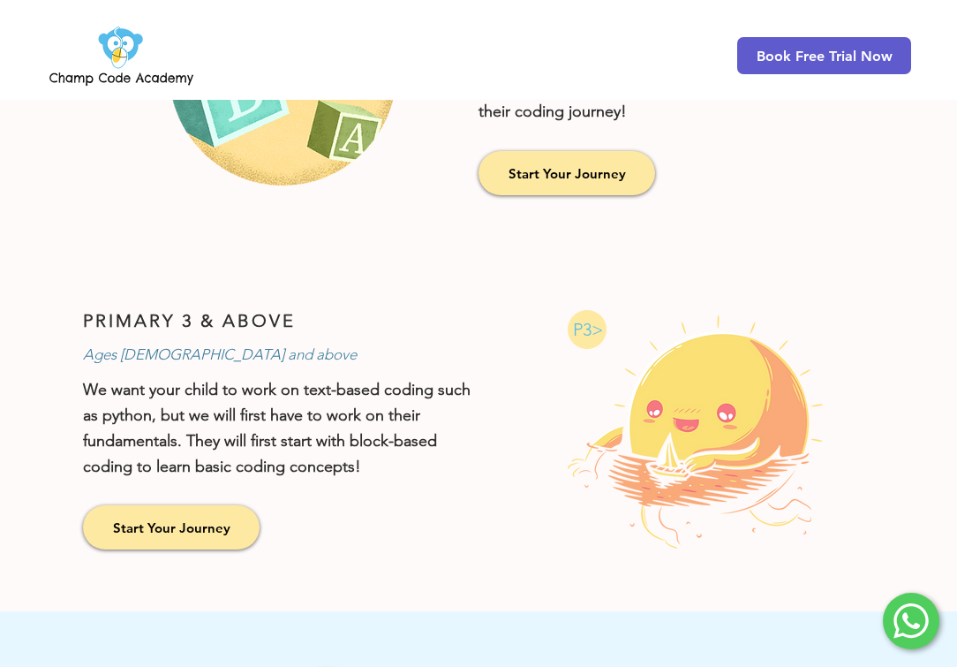
scroll to position [1184, 0]
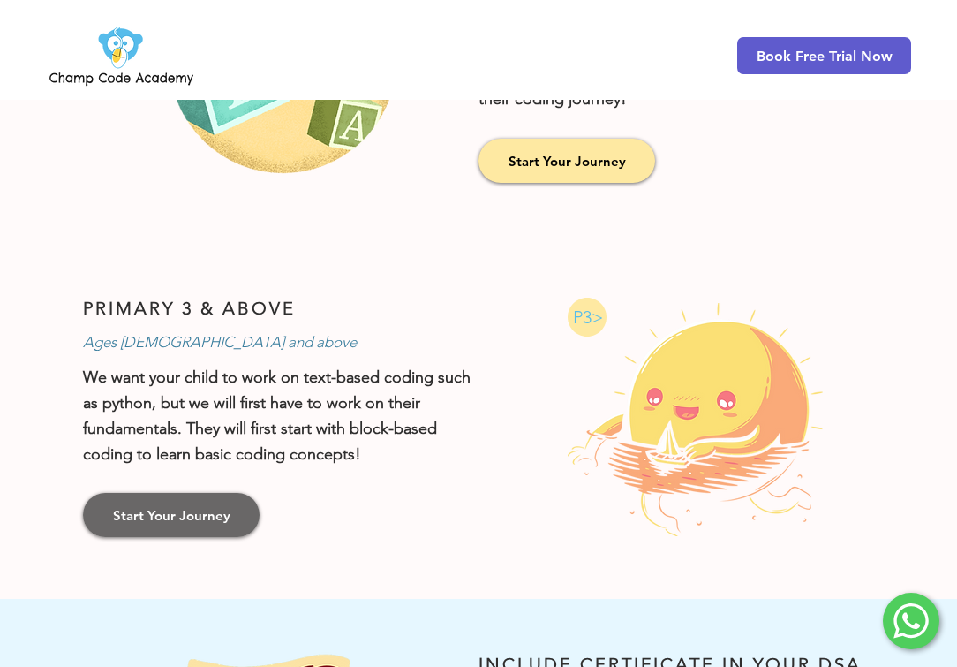
click at [205, 506] on span "Start Your Journey" at bounding box center [171, 515] width 117 height 19
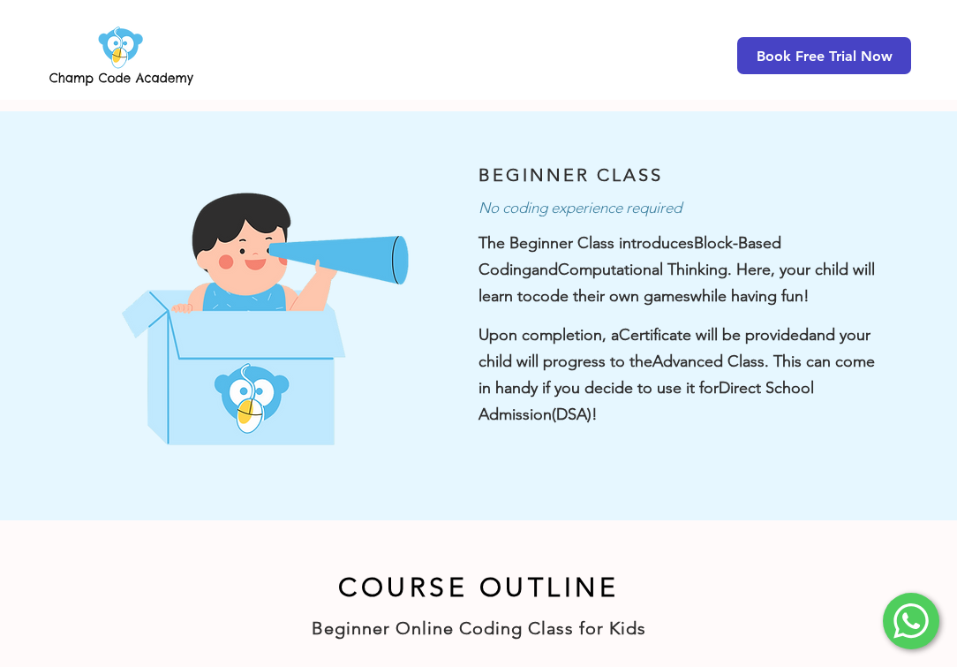
click at [819, 51] on span "Book Free Trial Now" at bounding box center [825, 56] width 136 height 17
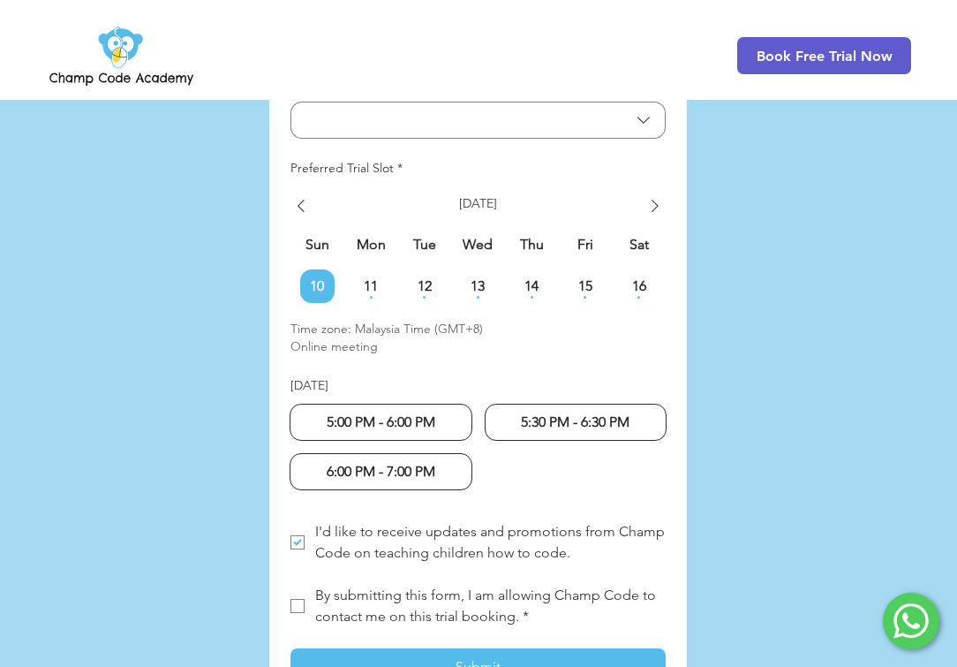
scroll to position [4500, 0]
click at [366, 278] on span "11" at bounding box center [371, 285] width 34 height 14
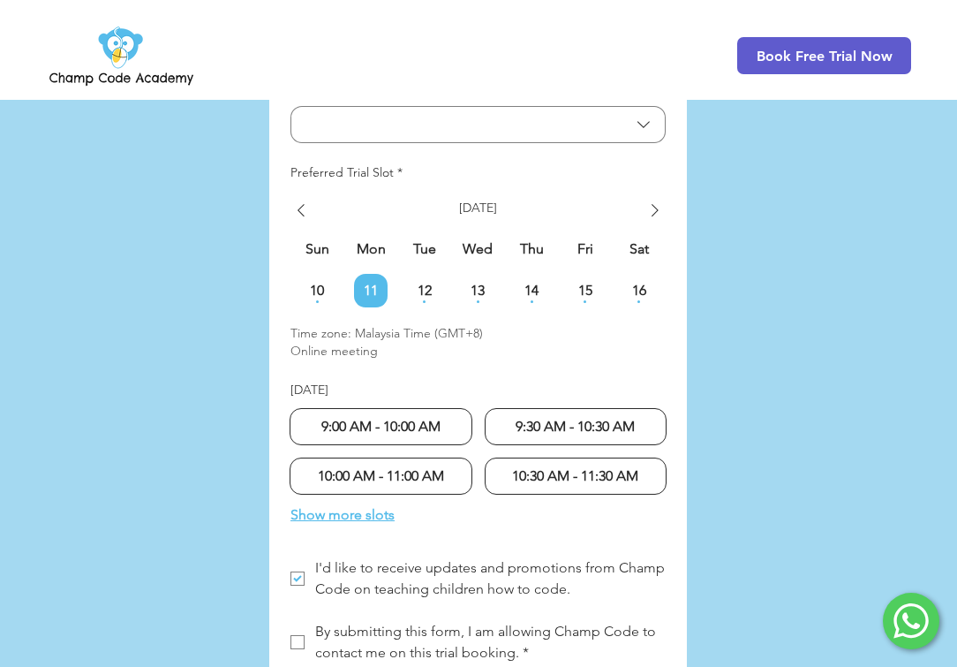
scroll to position [4499, 0]
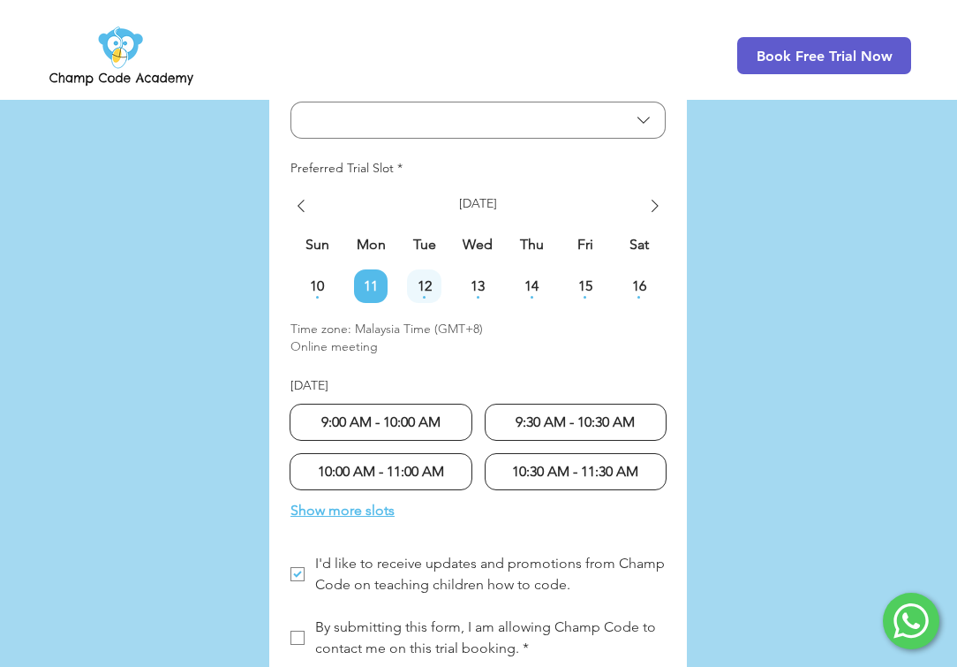
click at [426, 279] on span "12" at bounding box center [424, 286] width 34 height 14
click at [378, 279] on span "11" at bounding box center [371, 286] width 34 height 14
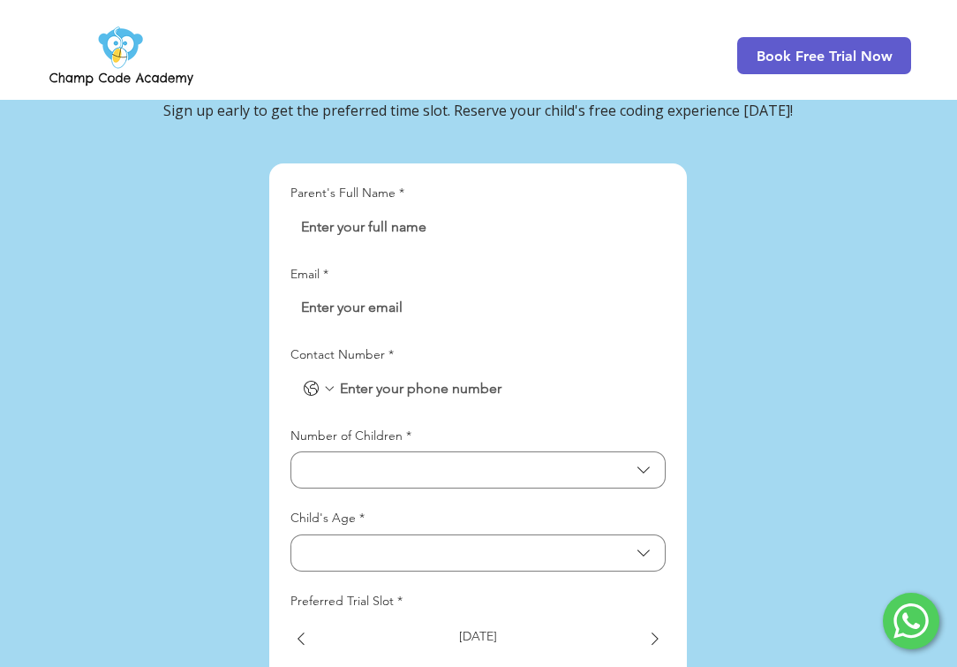
scroll to position [4044, 0]
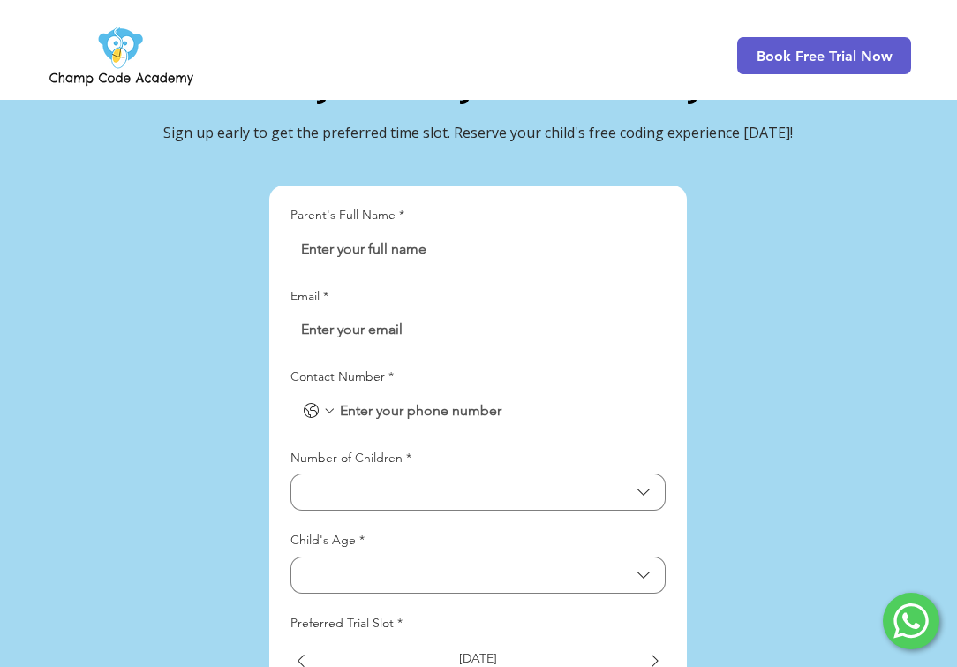
click at [432, 231] on input "Parent's Full Name *" at bounding box center [473, 248] width 365 height 35
type input "C"
type input "[PERSON_NAME]"
click at [438, 312] on div "LP Lead Form" at bounding box center [478, 329] width 375 height 35
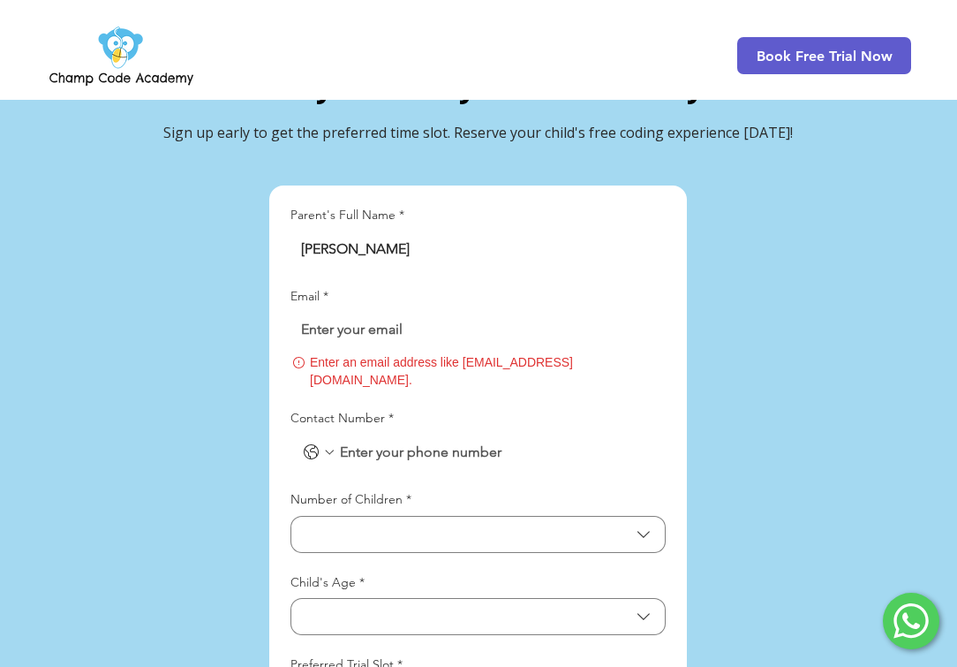
click at [366, 312] on input "Email *" at bounding box center [473, 329] width 365 height 35
click at [459, 312] on input "Email *" at bounding box center [473, 329] width 365 height 35
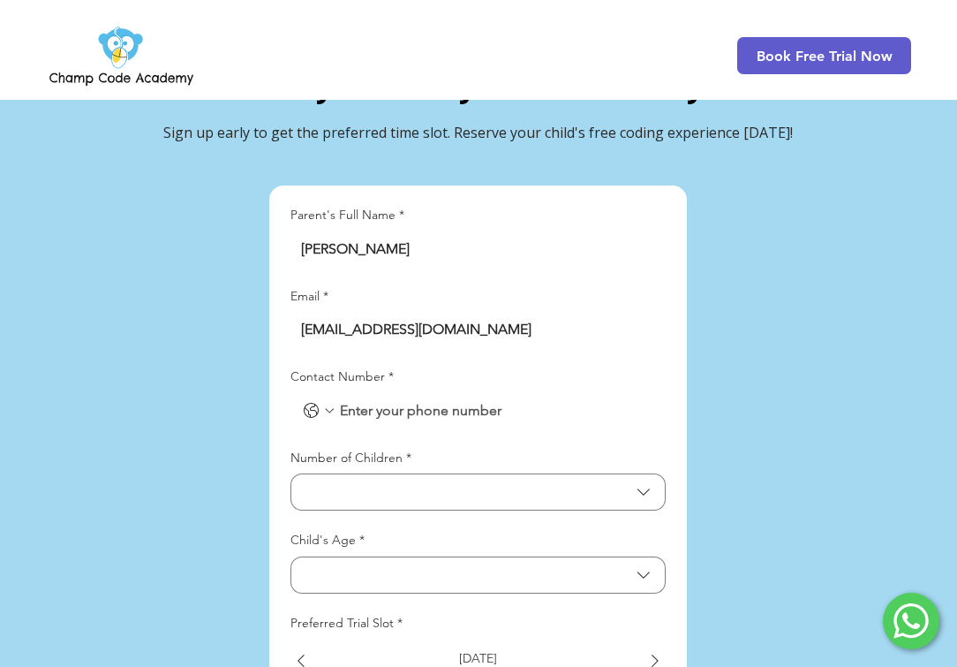
type input "[EMAIL_ADDRESS][DOMAIN_NAME]"
click at [332, 404] on icon "Contact Number. Phone. Select a country code" at bounding box center [329, 411] width 14 height 14
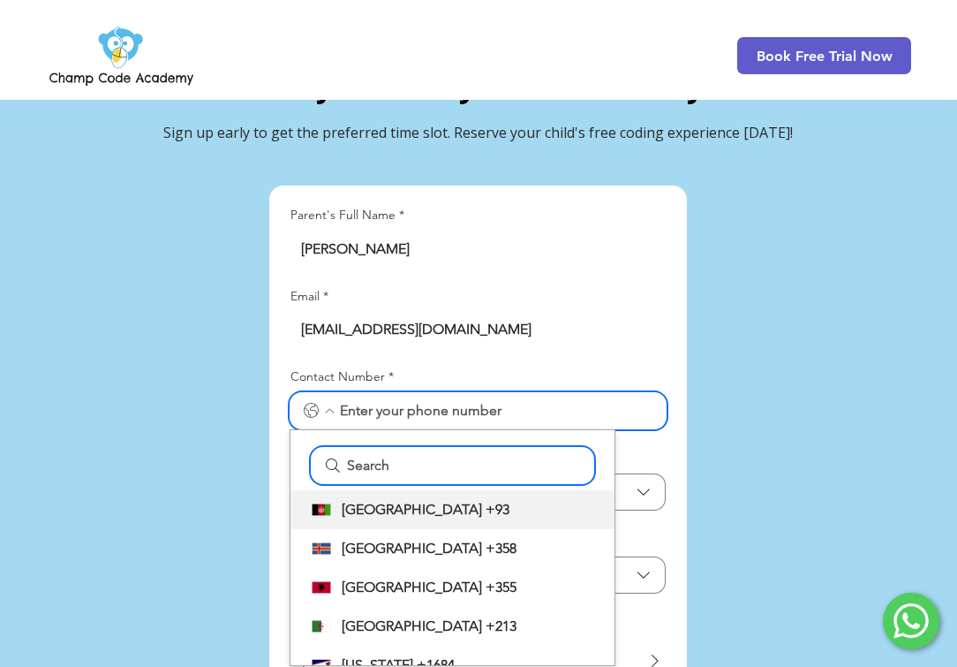
click at [362, 448] on input "Search" at bounding box center [462, 465] width 239 height 35
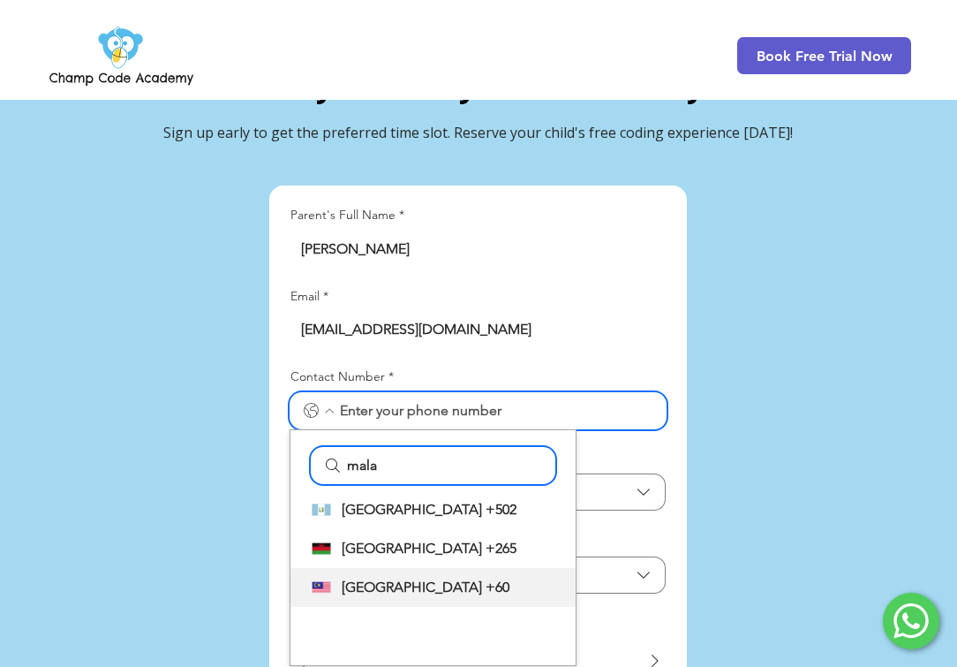
type input "mala"
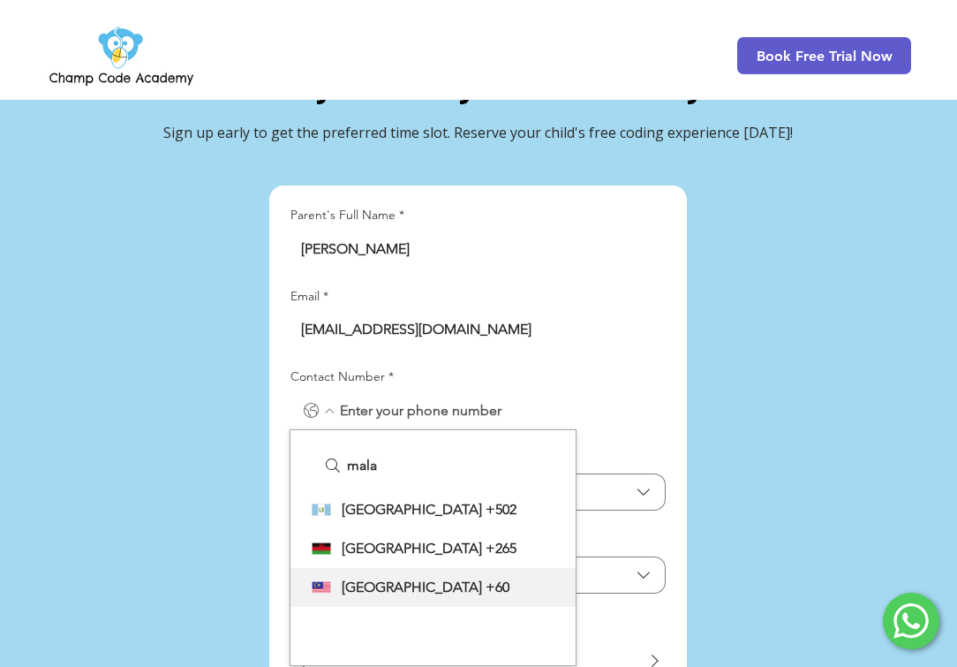
click at [482, 577] on span "LP Lead Form" at bounding box center [484, 587] width 4 height 21
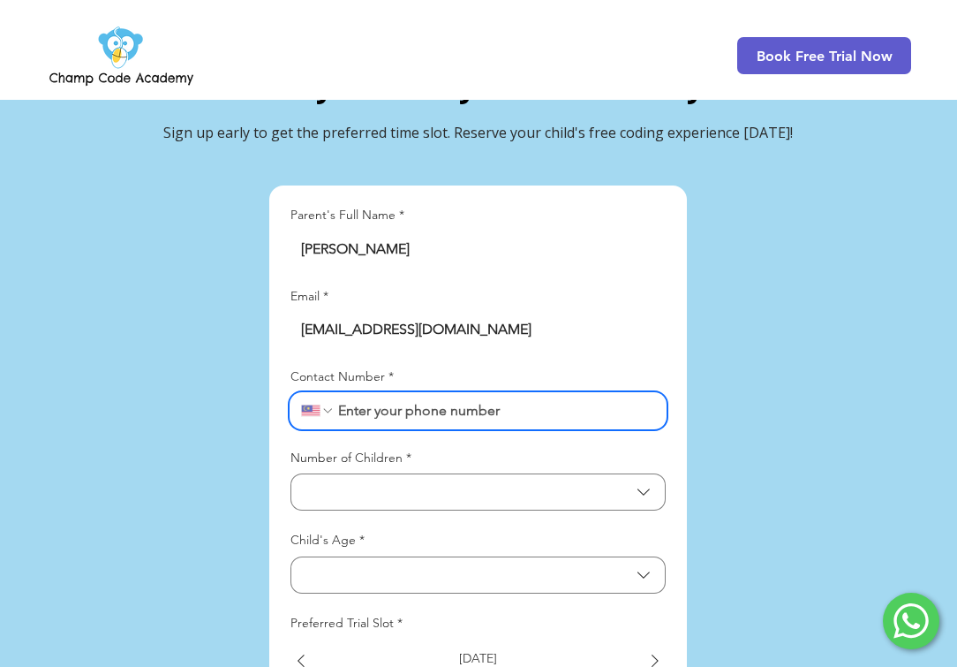
click at [429, 393] on input "Contact Number *" at bounding box center [495, 410] width 321 height 35
type input "1167420190"
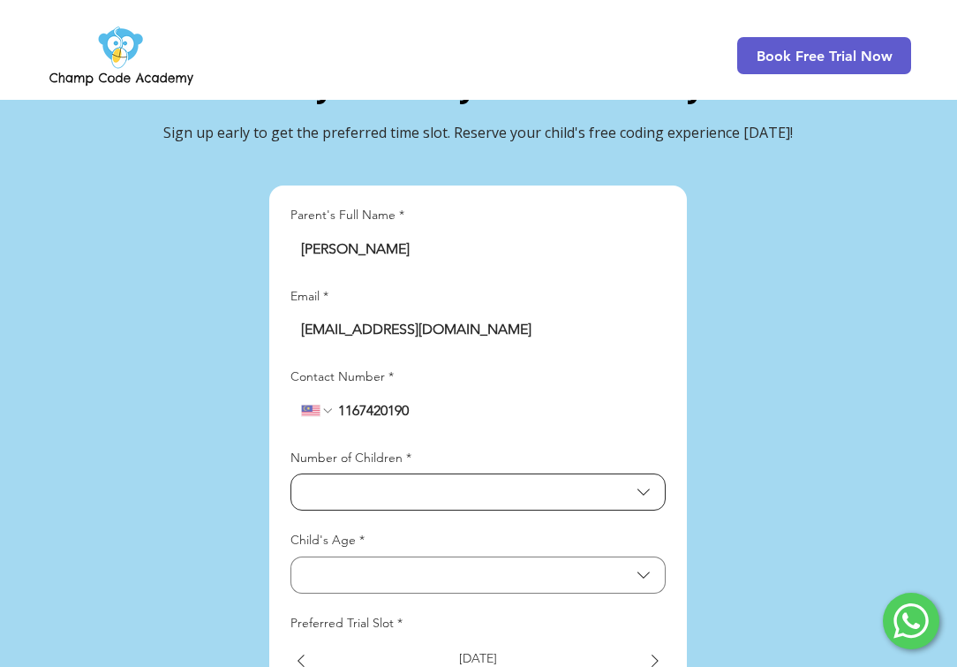
click at [420, 484] on span "Number of Children" at bounding box center [466, 492] width 328 height 17
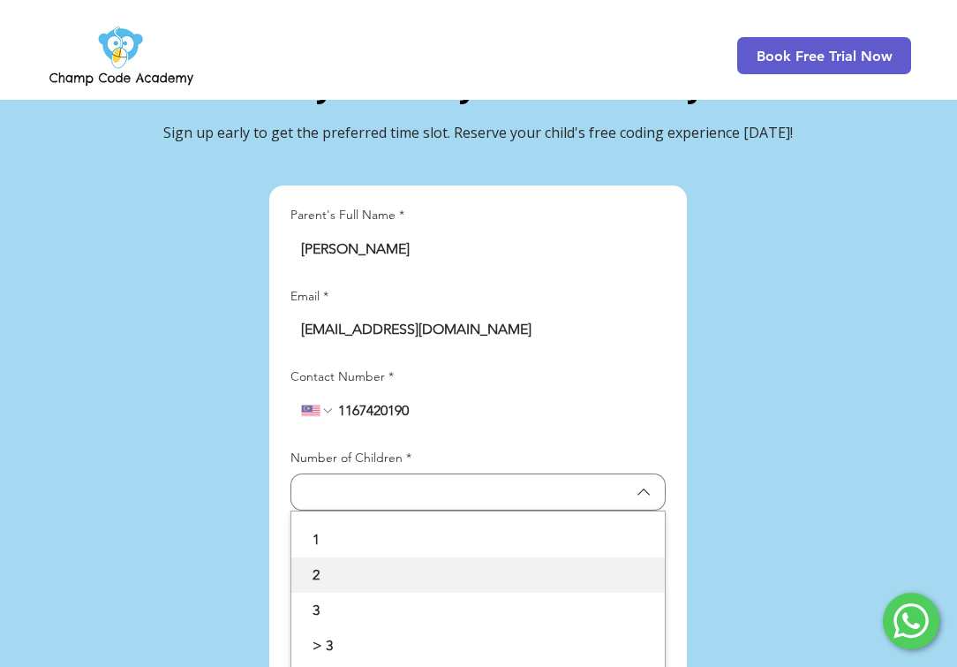
click at [359, 564] on span "2" at bounding box center [478, 574] width 352 height 21
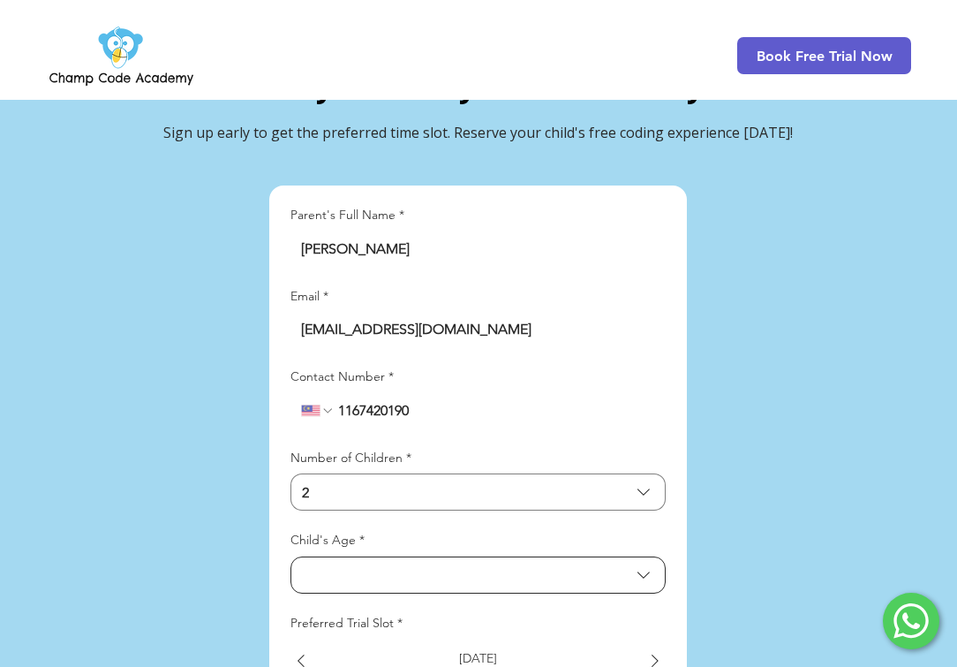
click at [369, 566] on span "Child's Age" at bounding box center [466, 574] width 328 height 17
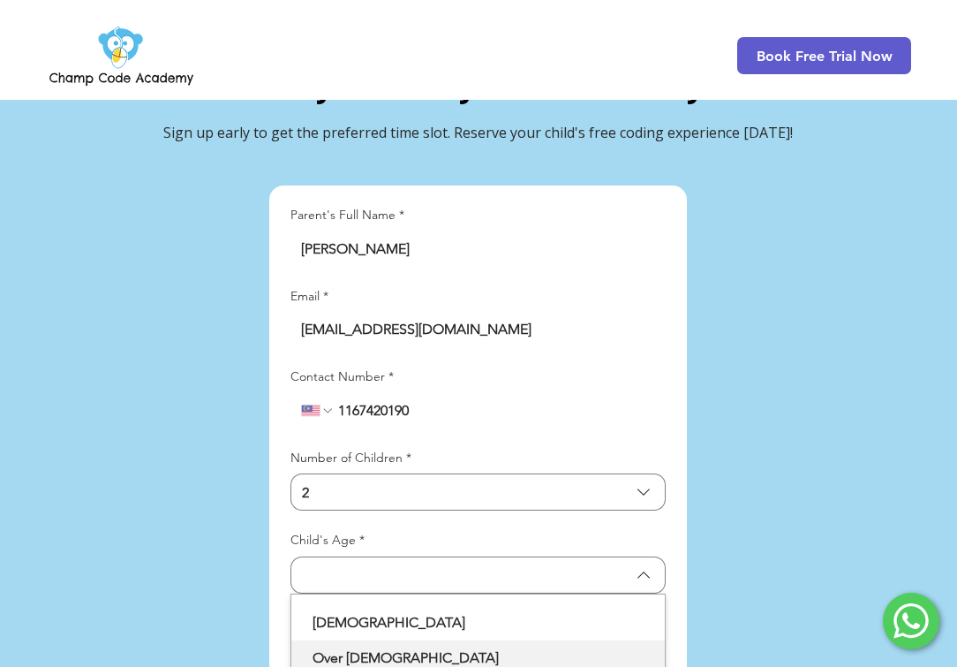
click at [373, 647] on span "Over [DEMOGRAPHIC_DATA]" at bounding box center [478, 657] width 352 height 21
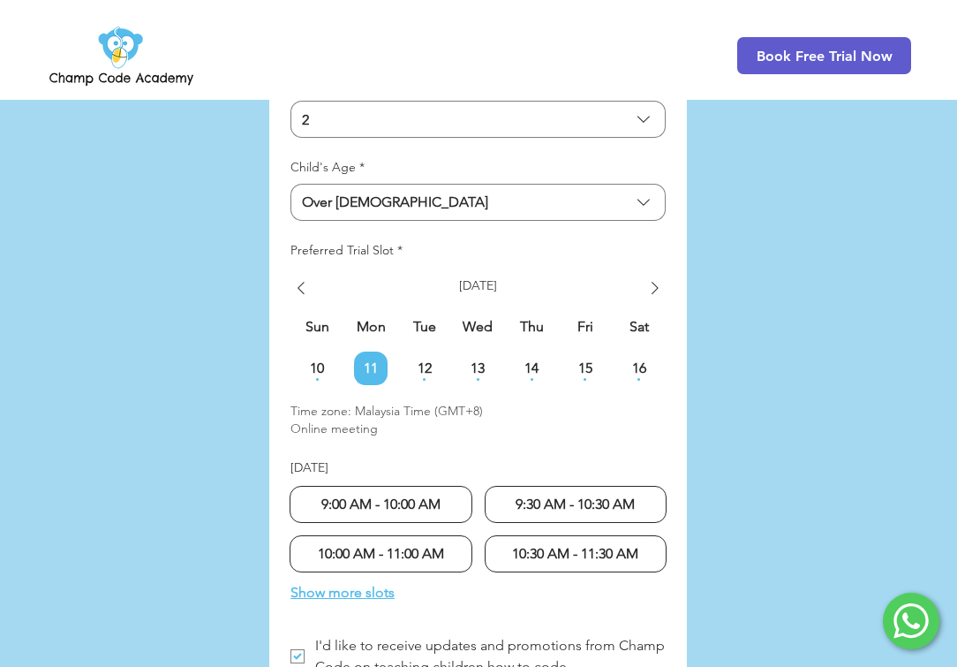
scroll to position [4429, 0]
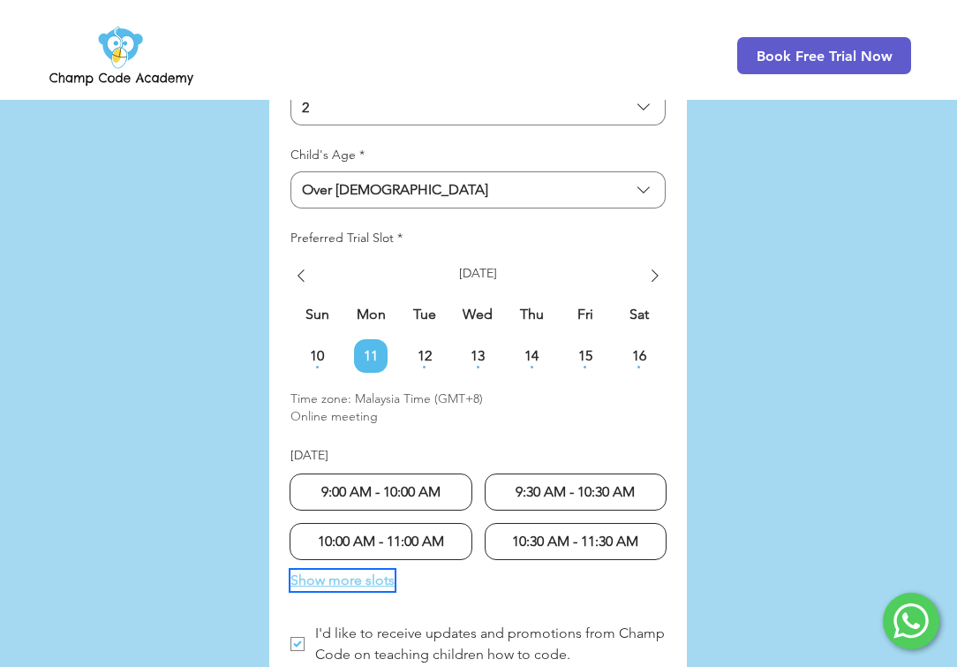
click at [387, 570] on span "Show more slots" at bounding box center [343, 580] width 104 height 21
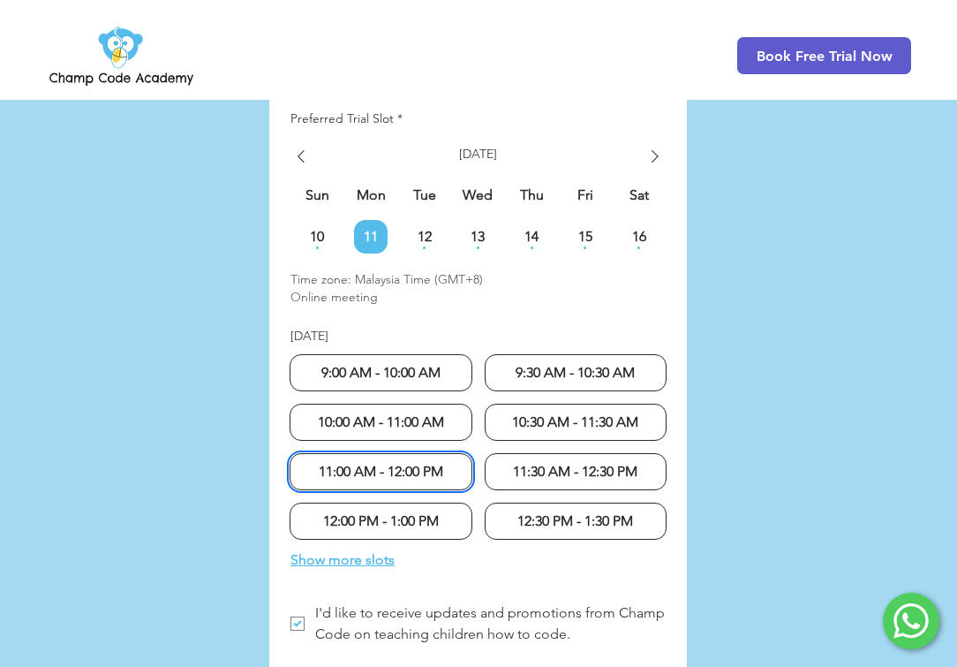
scroll to position [4548, 0]
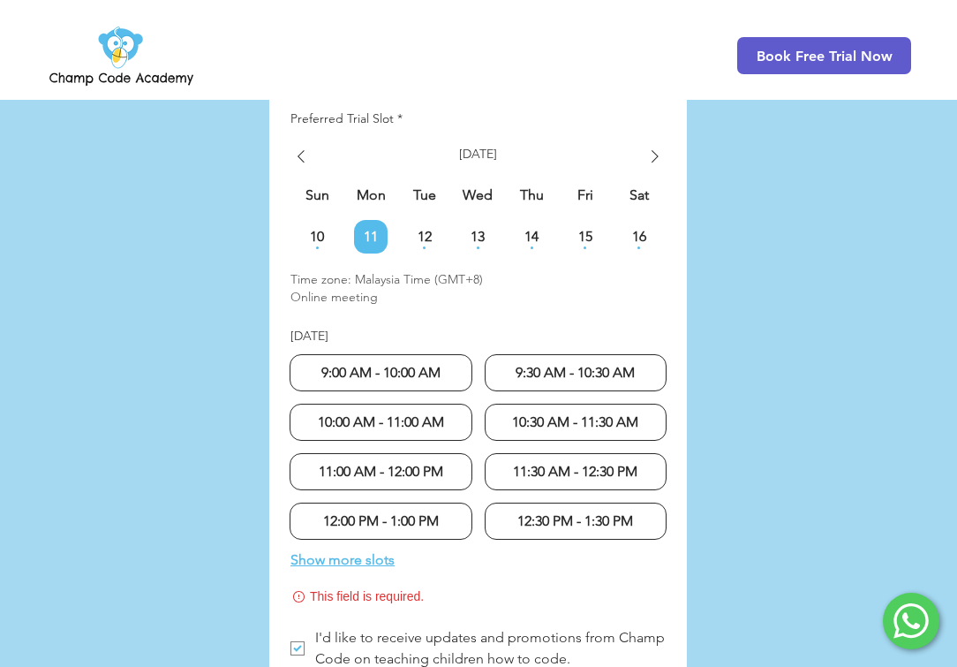
click at [436, 362] on span "9:00 AM - 10:00 AM" at bounding box center [380, 372] width 119 height 21
radio input "true"
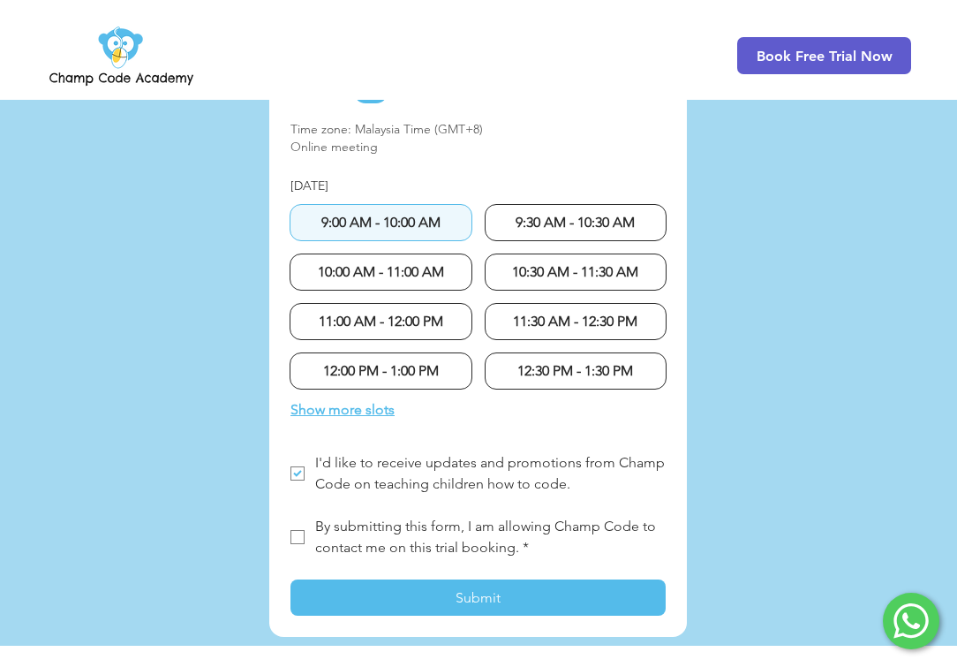
scroll to position [4712, 0]
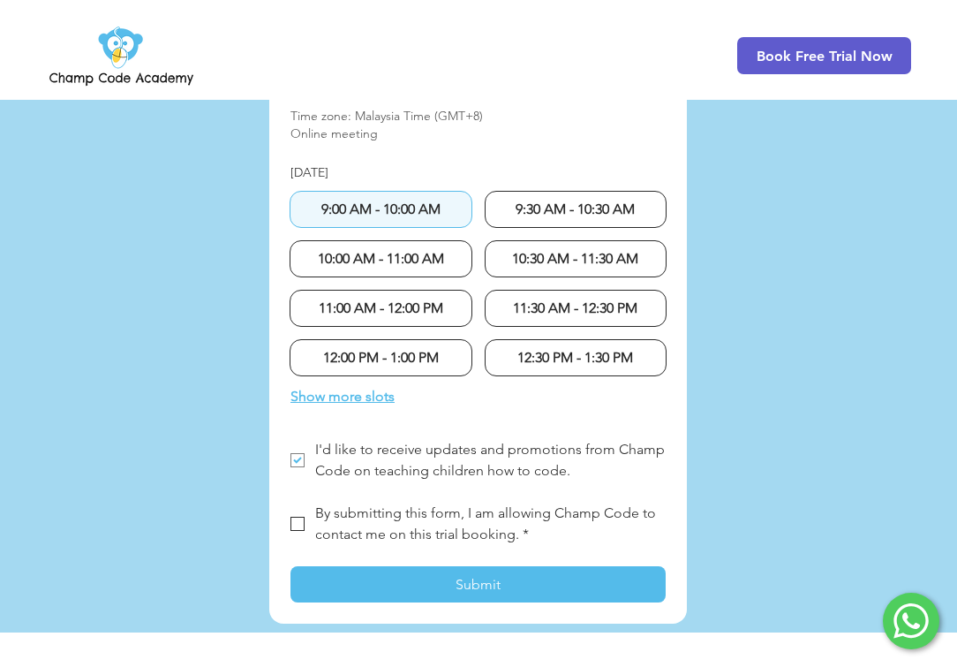
click at [298, 517] on span "LP Lead Form" at bounding box center [298, 524] width 14 height 14
click at [291, 524] on input "By submitting this form, I am allowing Champ Code to contact me on this trial b…" at bounding box center [290, 524] width 1 height 1
checkbox input "true"
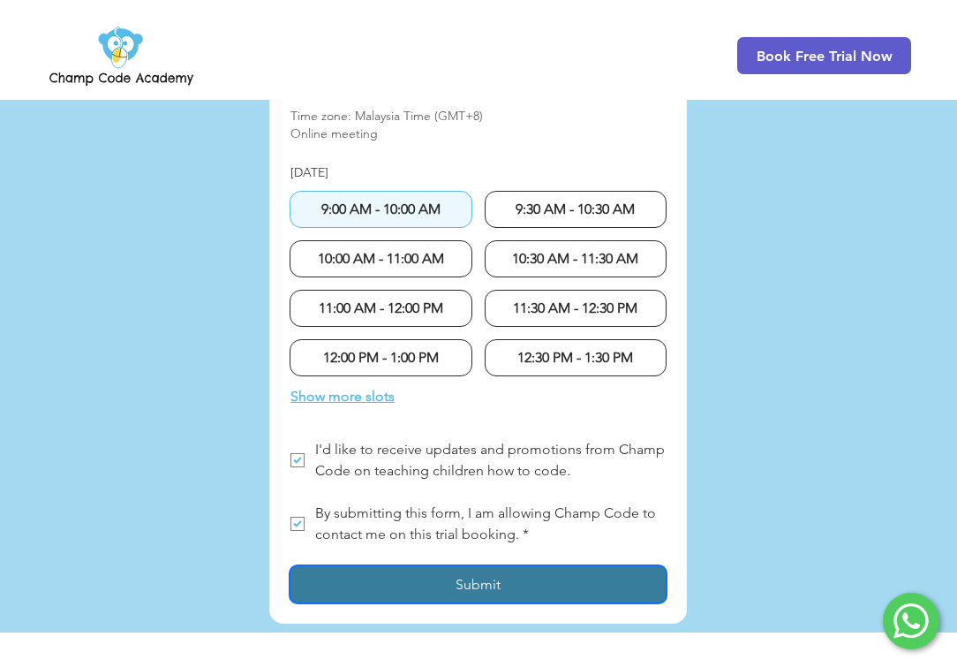
click at [464, 576] on span "Submit" at bounding box center [478, 584] width 45 height 17
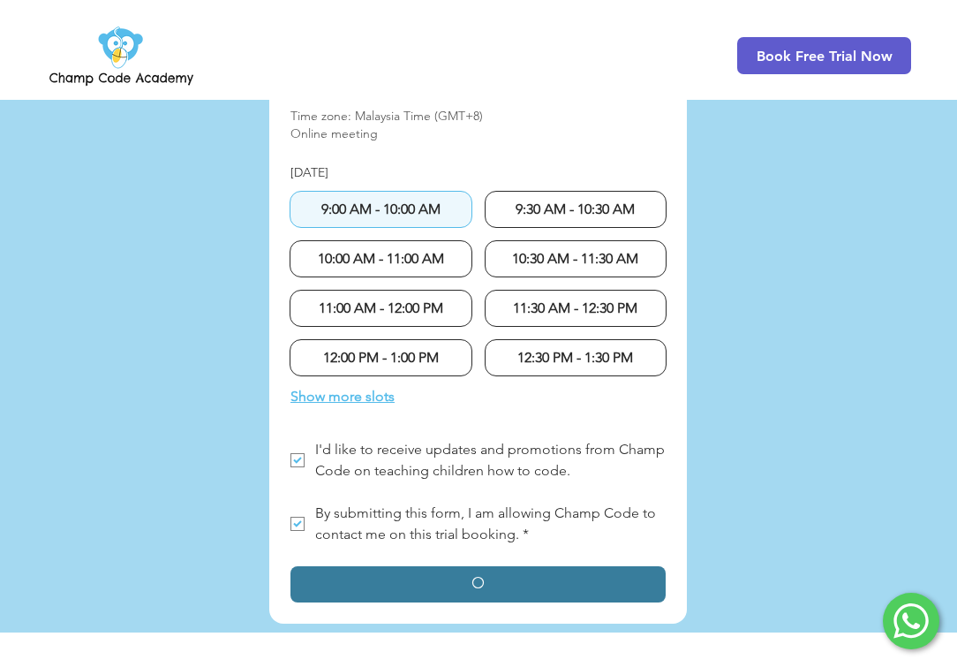
checkbox input "false"
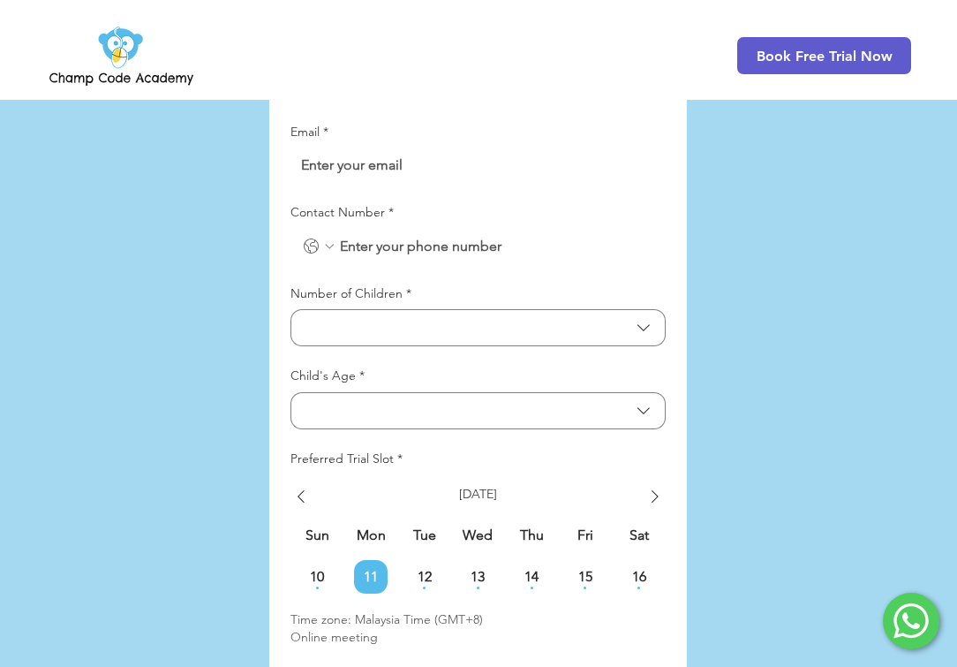
scroll to position [4093, 0]
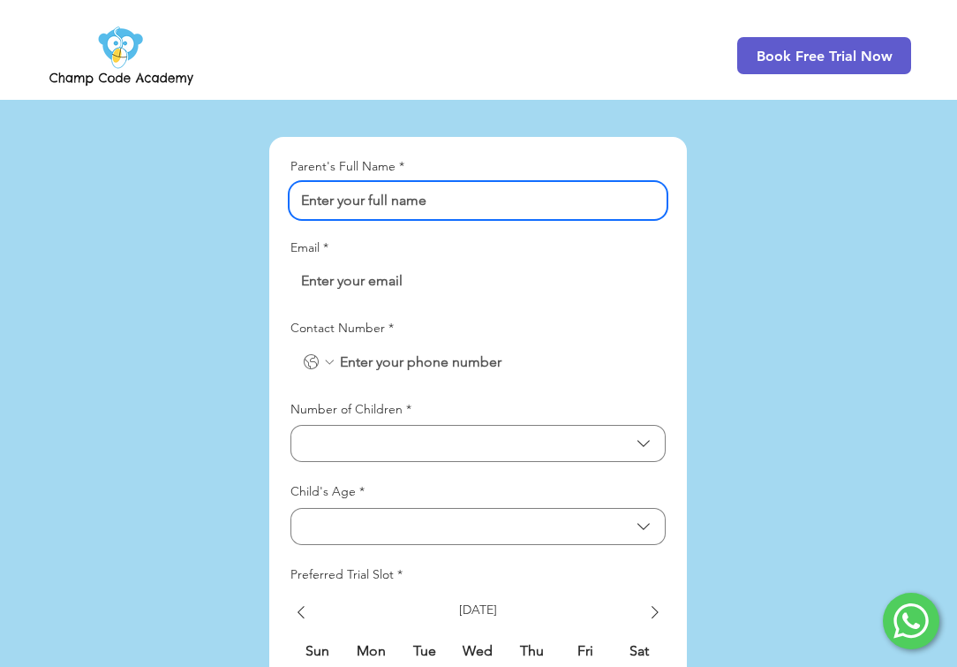
click at [434, 183] on input "Parent's Full Name *" at bounding box center [473, 200] width 365 height 35
type input "[PERSON_NAME]"
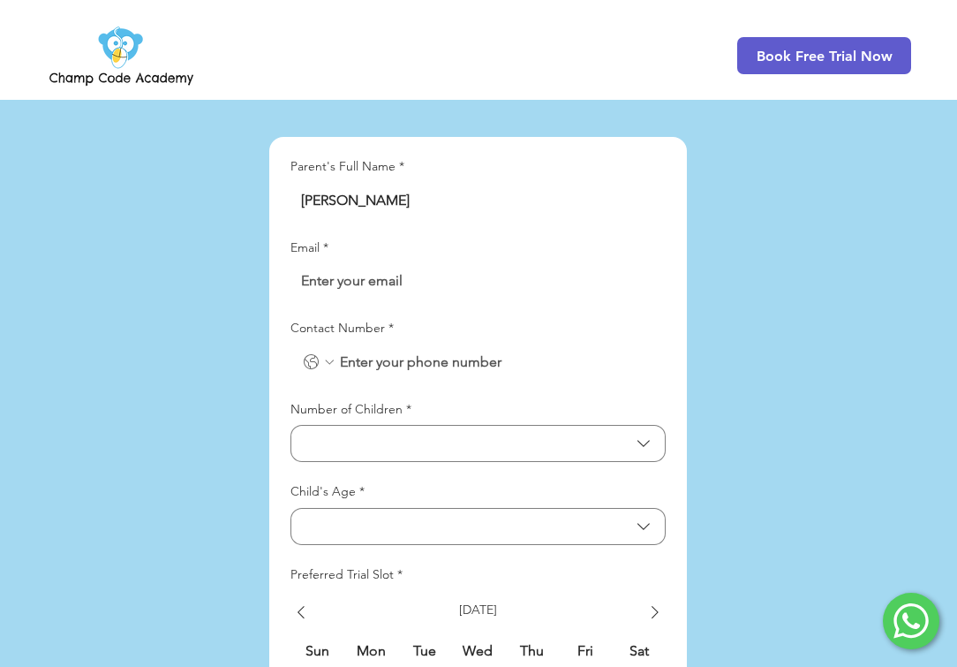
click at [386, 263] on input "Email *" at bounding box center [473, 280] width 365 height 35
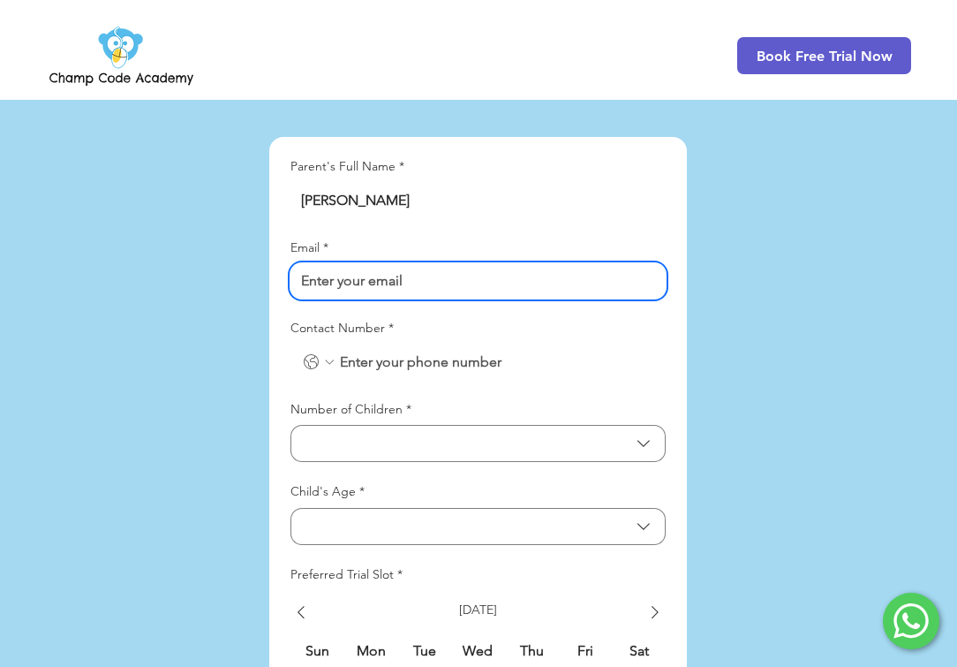
click at [302, 263] on input "Email *" at bounding box center [473, 280] width 365 height 35
type input "[EMAIL_ADDRESS][DOMAIN_NAME]"
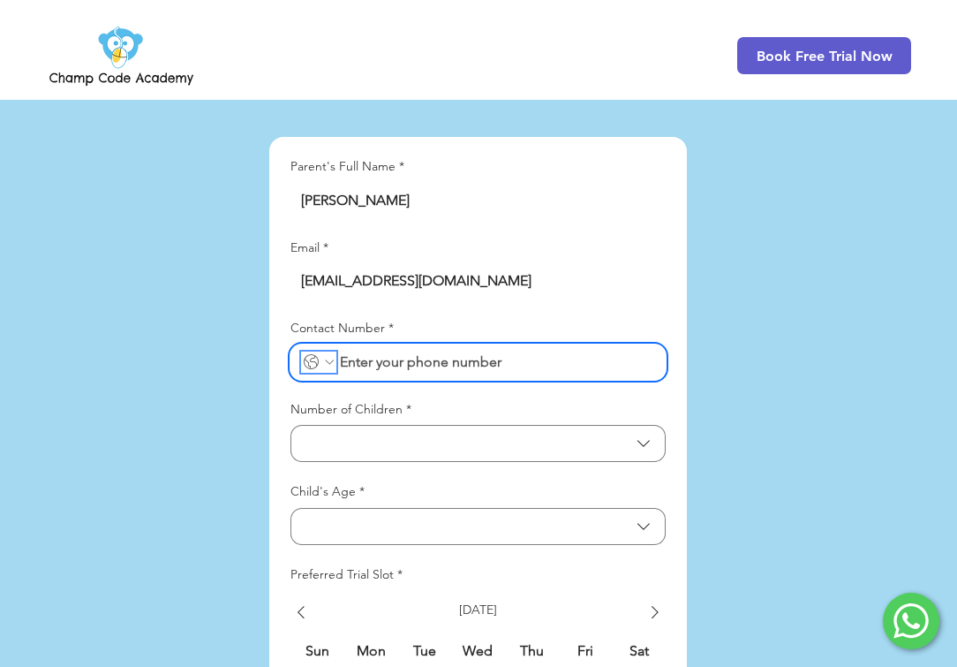
click at [328, 355] on icon "Contact Number. Phone. Select a country code" at bounding box center [329, 362] width 14 height 14
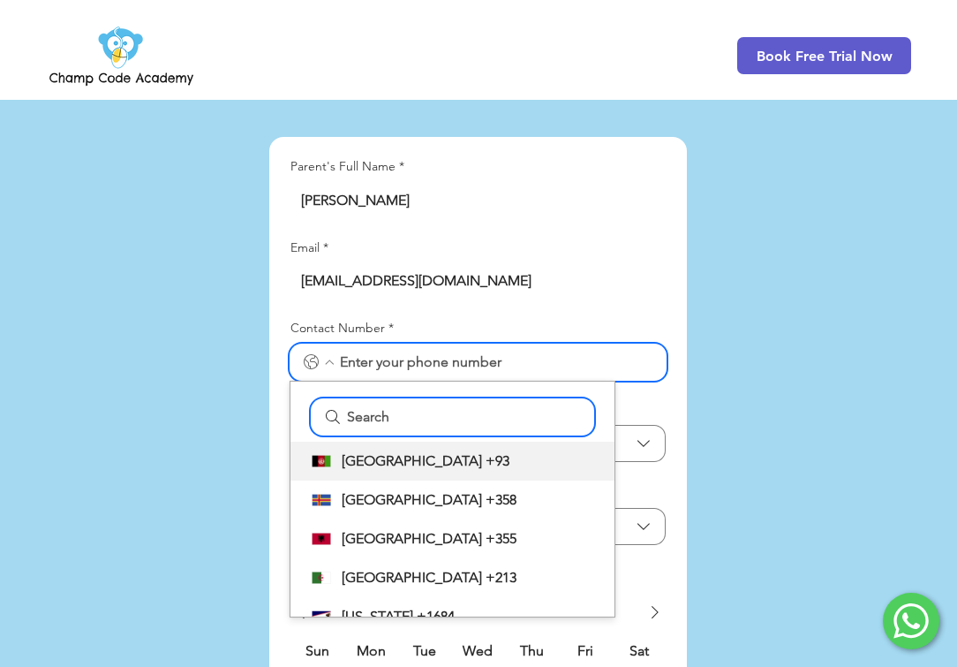
click at [368, 399] on input "Search" at bounding box center [462, 416] width 239 height 35
type input "."
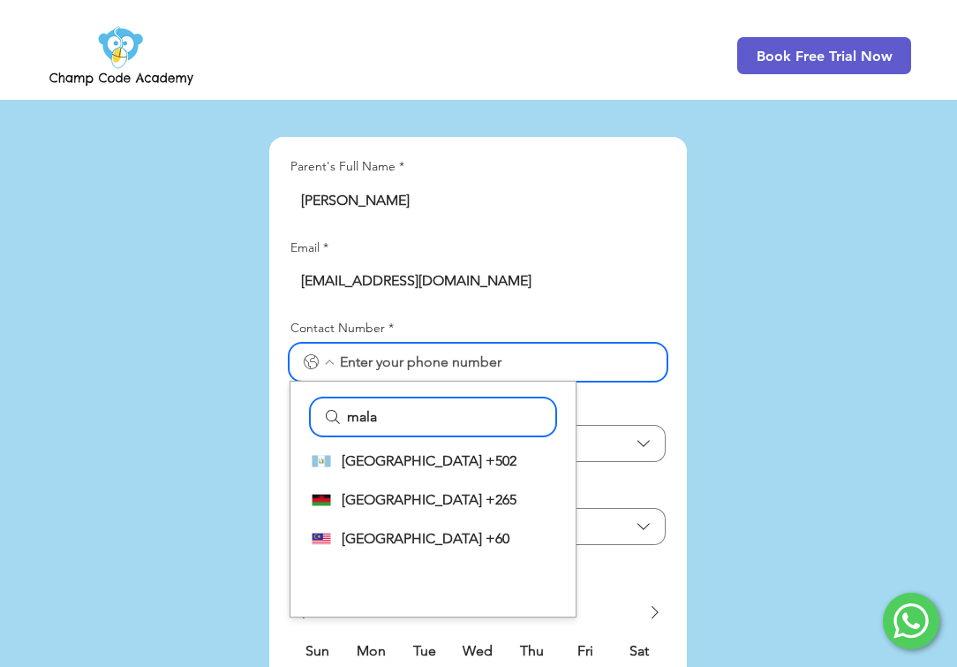
scroll to position [4101, 0]
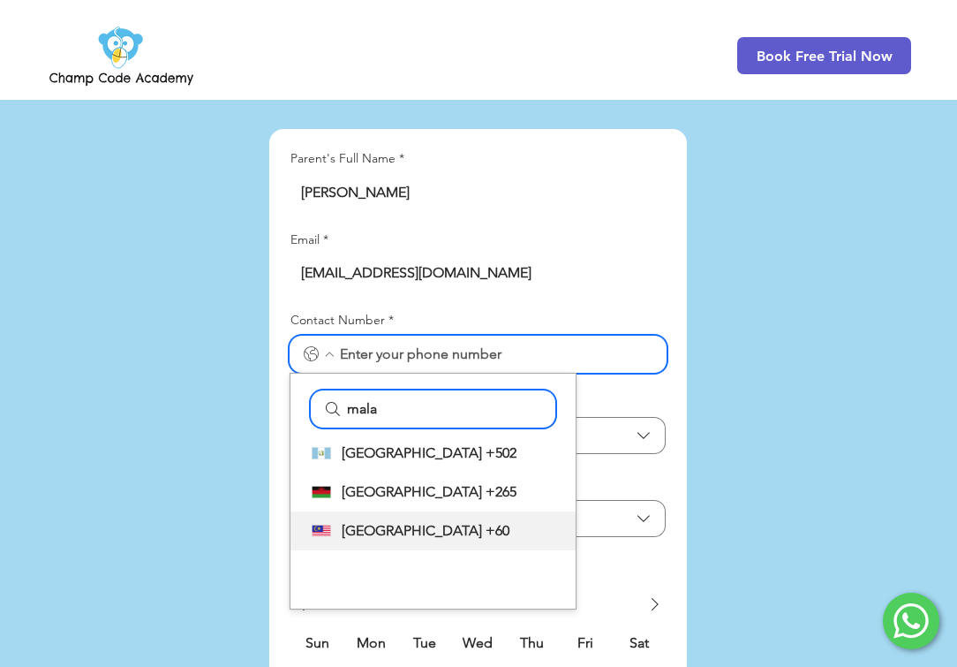
type input "mala"
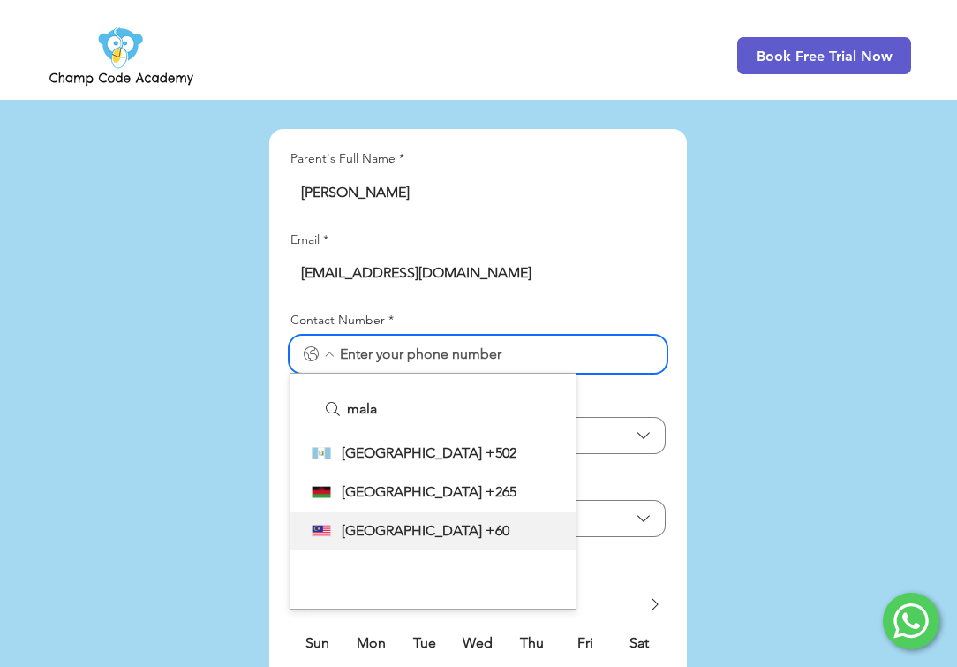
click at [486, 522] on span "+60" at bounding box center [498, 530] width 24 height 17
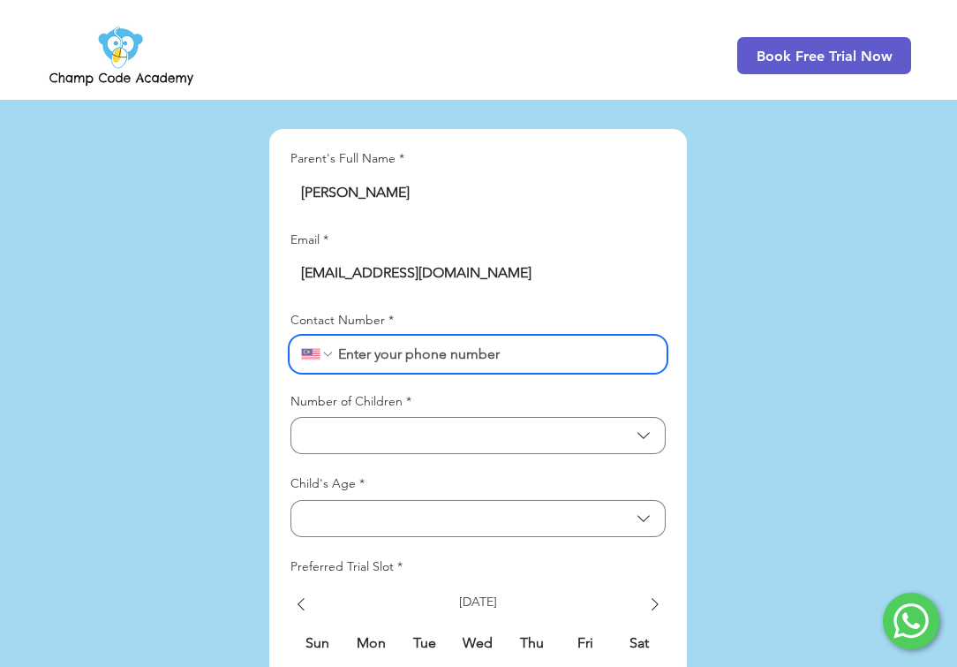
click at [396, 336] on input "Contact Number *" at bounding box center [495, 353] width 321 height 35
type input "1167420190"
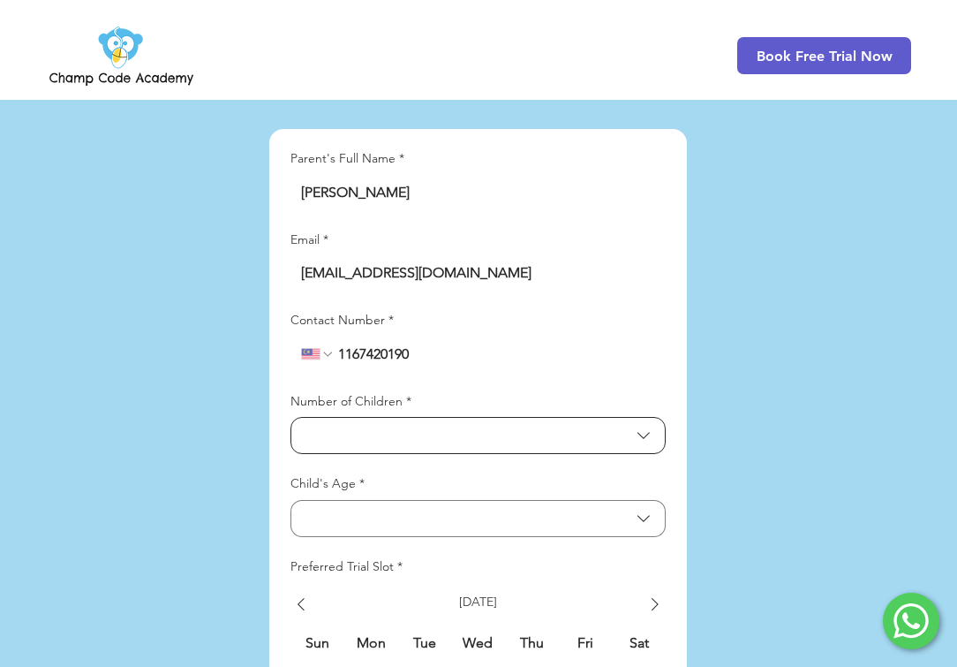
click at [398, 427] on span "Number of Children" at bounding box center [466, 435] width 328 height 17
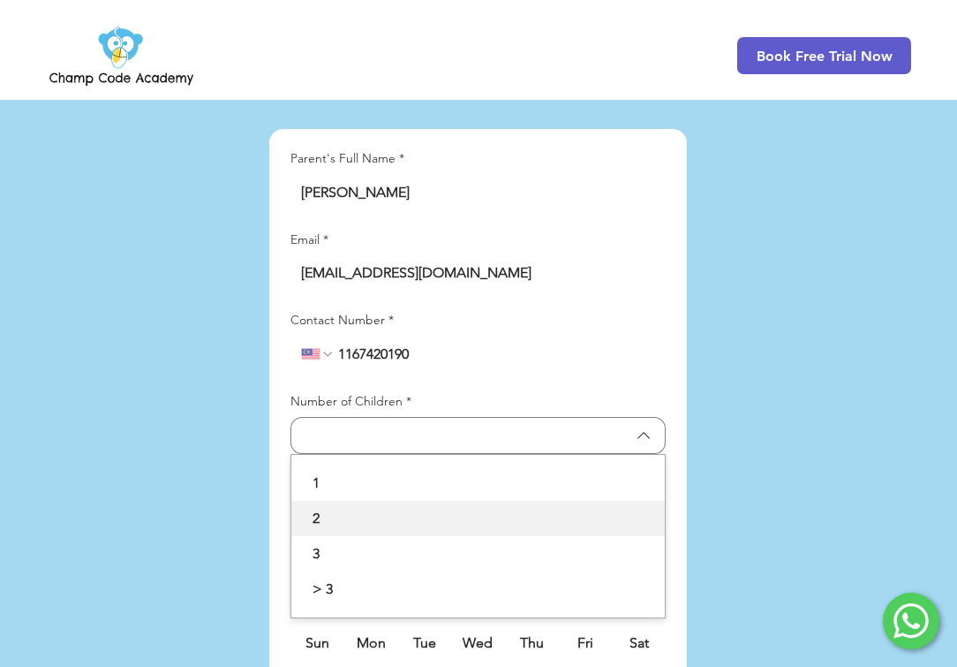
click at [330, 508] on span "2" at bounding box center [478, 518] width 352 height 21
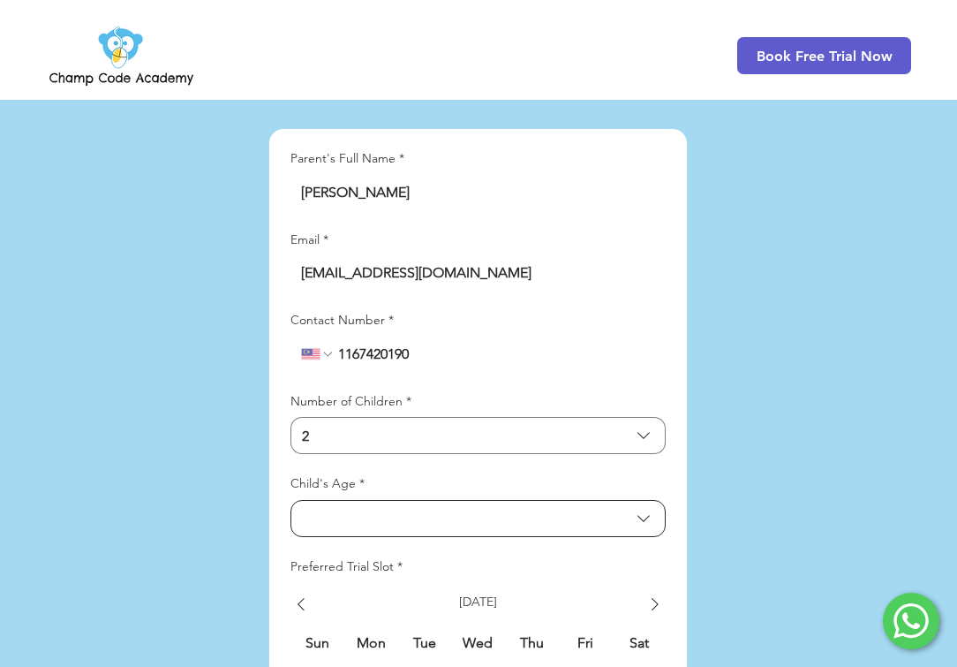
click at [341, 510] on span "Child's Age" at bounding box center [466, 518] width 328 height 17
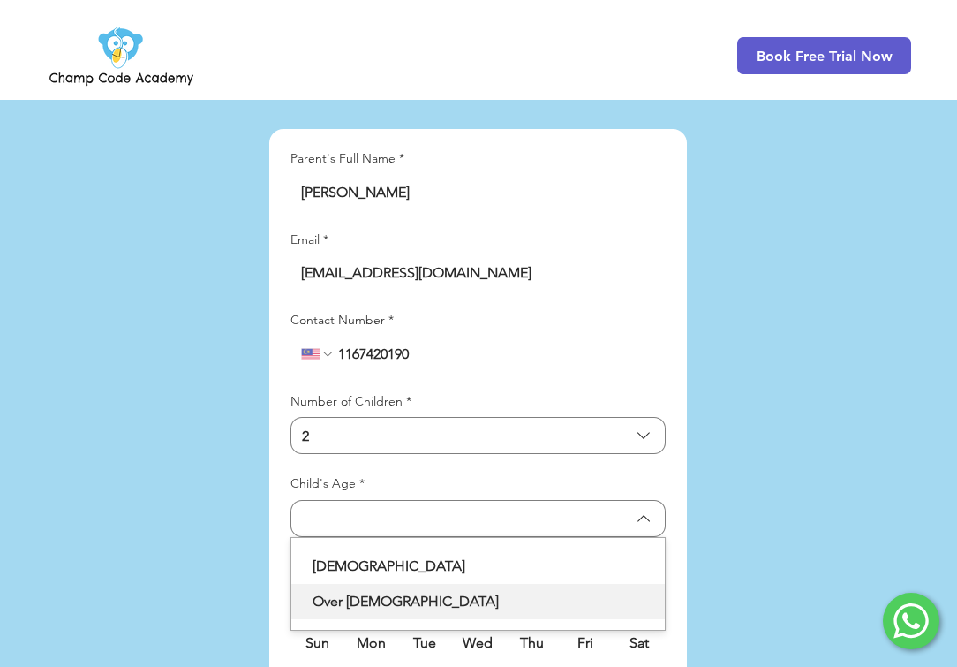
click at [359, 591] on span "Over [DEMOGRAPHIC_DATA]" at bounding box center [478, 601] width 352 height 21
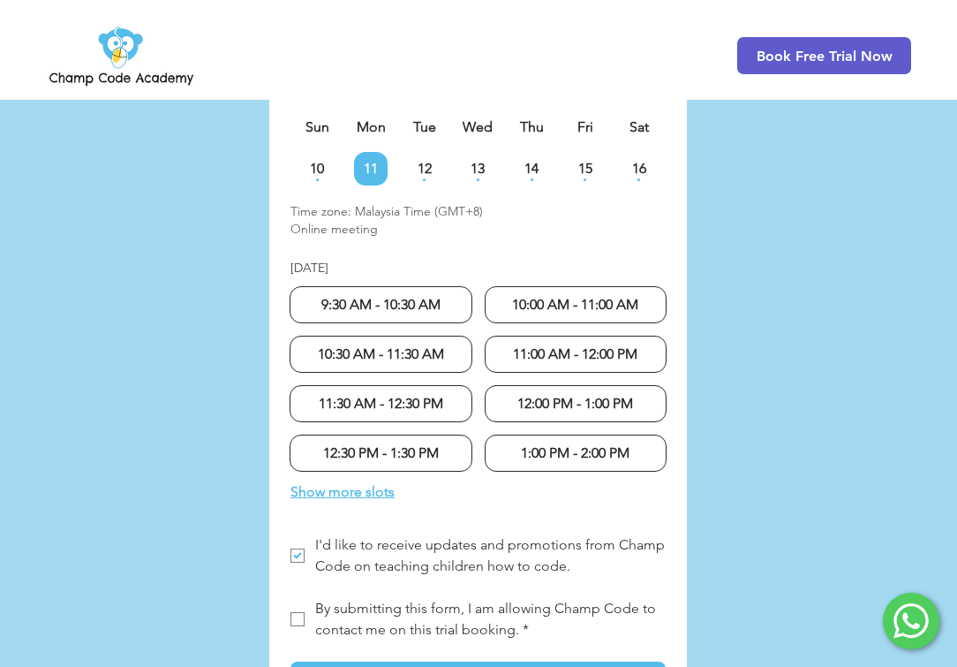
scroll to position [4646, 0]
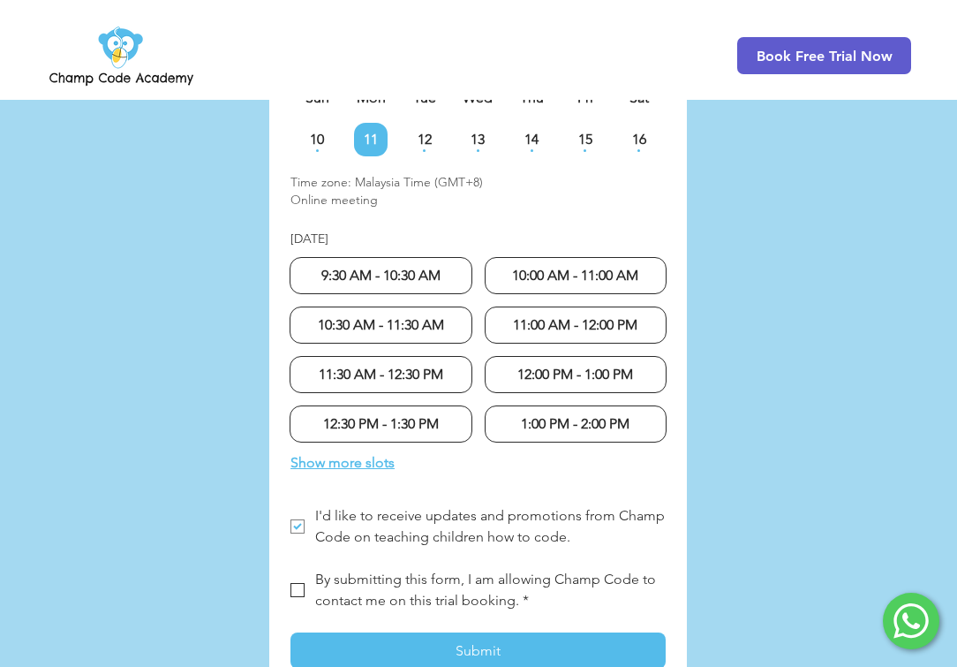
click at [297, 583] on span "LP Lead Form" at bounding box center [298, 590] width 14 height 14
click at [291, 590] on input "By submitting this form, I am allowing Champ Code to contact me on this trial b…" at bounding box center [290, 590] width 1 height 1
checkbox input "true"
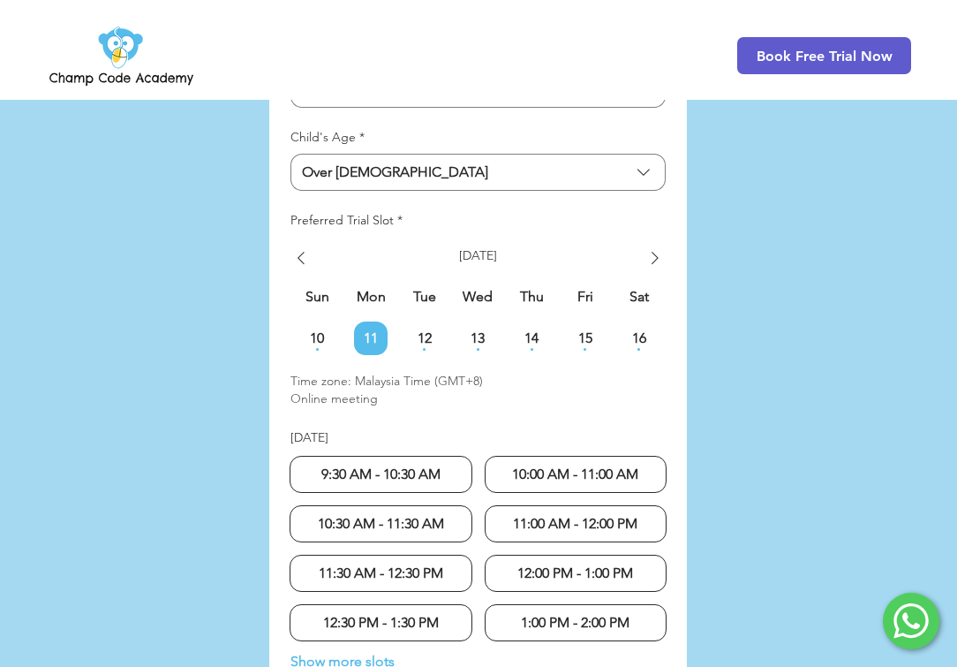
scroll to position [4443, 0]
